Goal: Find specific page/section: Find specific page/section

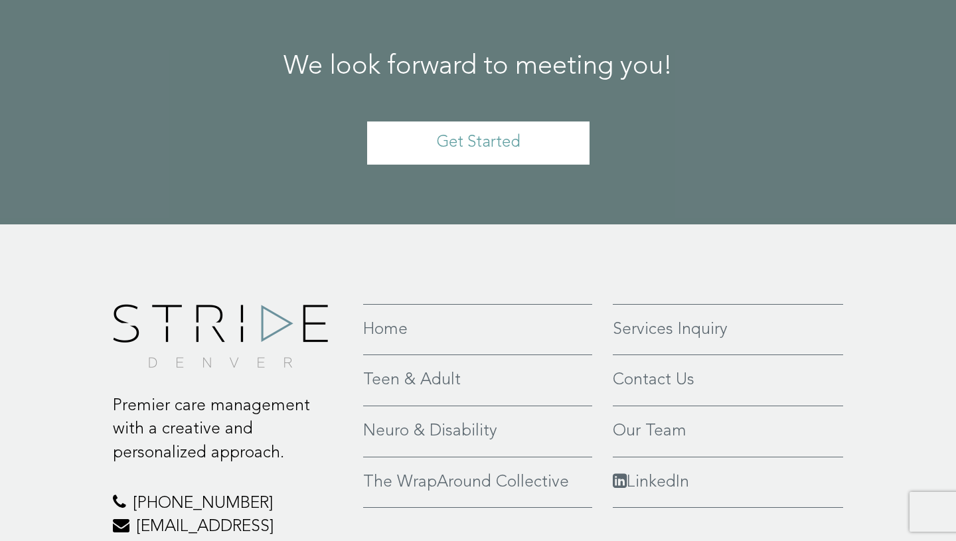
scroll to position [2990, 0]
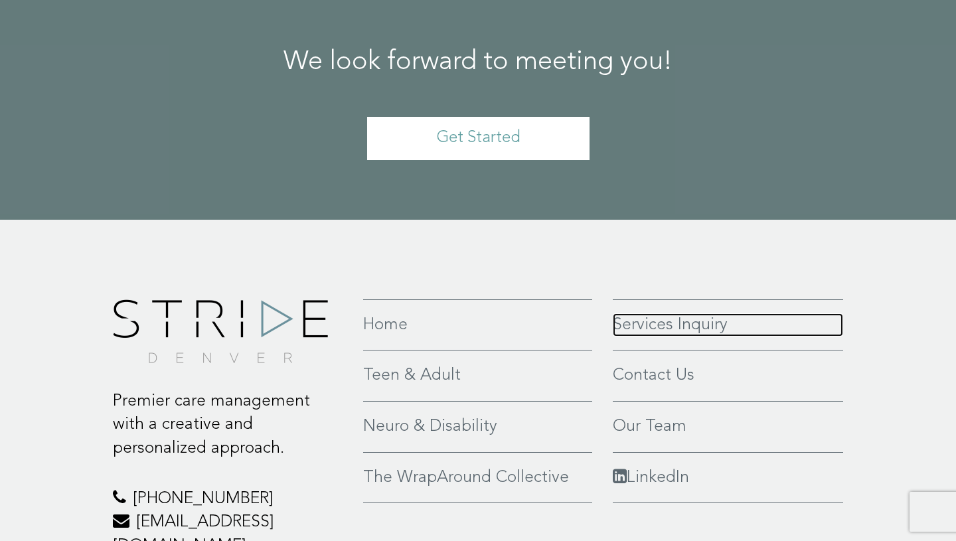
click at [492, 192] on link "Services Inquiry" at bounding box center [728, 325] width 230 height 24
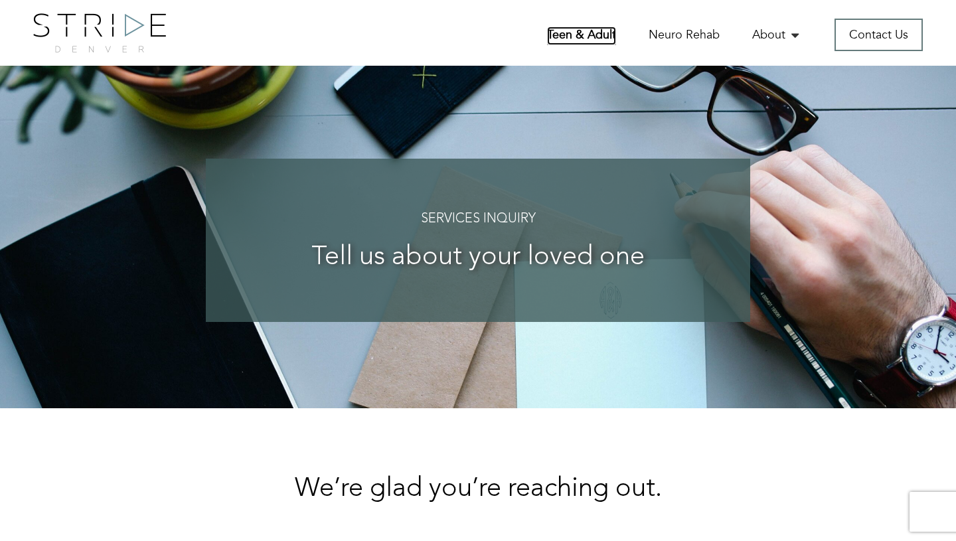
click at [577, 35] on link "Teen & Adult" at bounding box center [581, 36] width 69 height 19
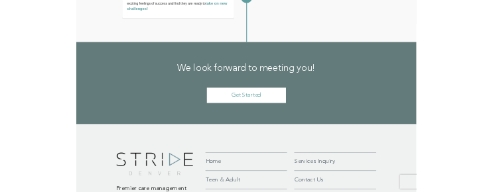
scroll to position [2824, 0]
